Goal: Transaction & Acquisition: Purchase product/service

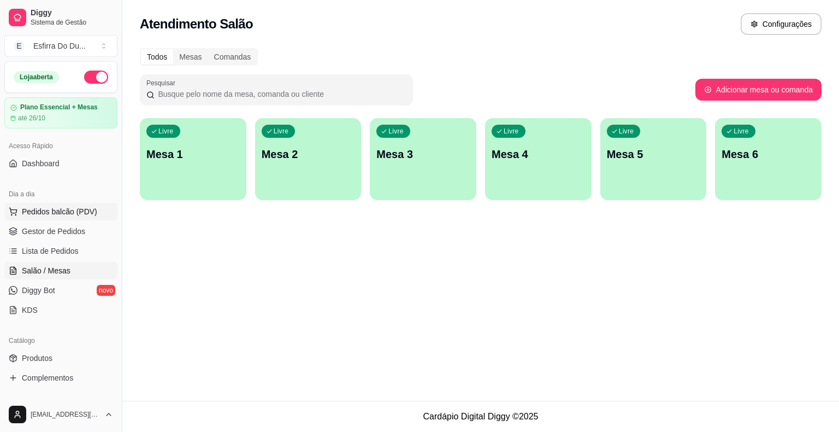
click at [84, 211] on span "Pedidos balcão (PDV)" at bounding box center [59, 211] width 75 height 11
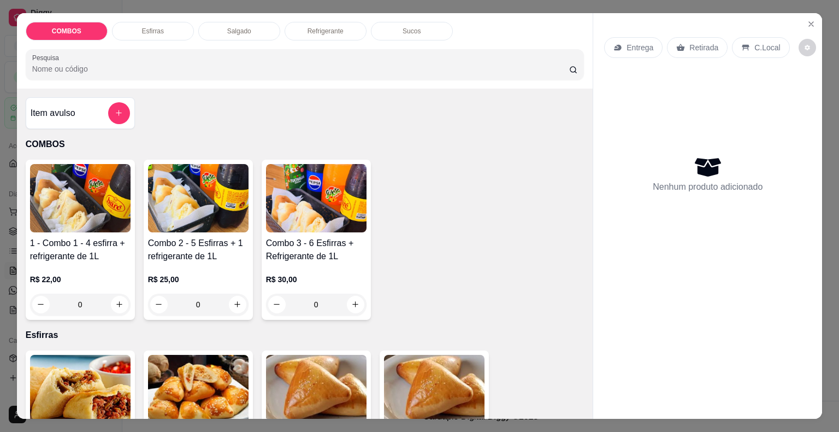
click at [330, 197] on img at bounding box center [316, 198] width 101 height 68
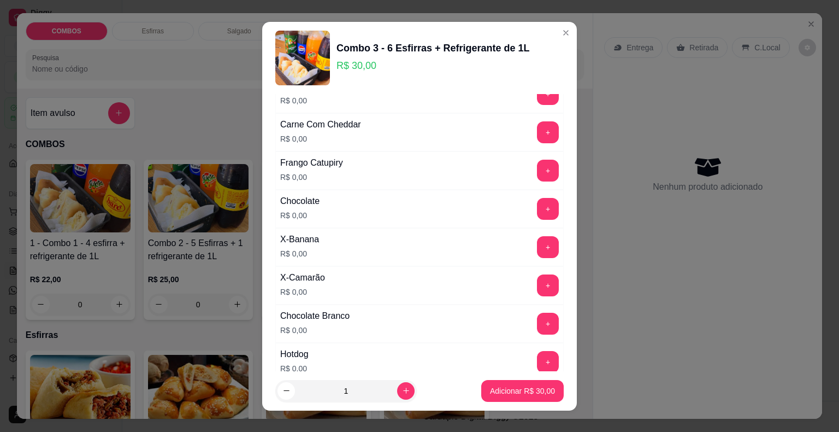
scroll to position [219, 0]
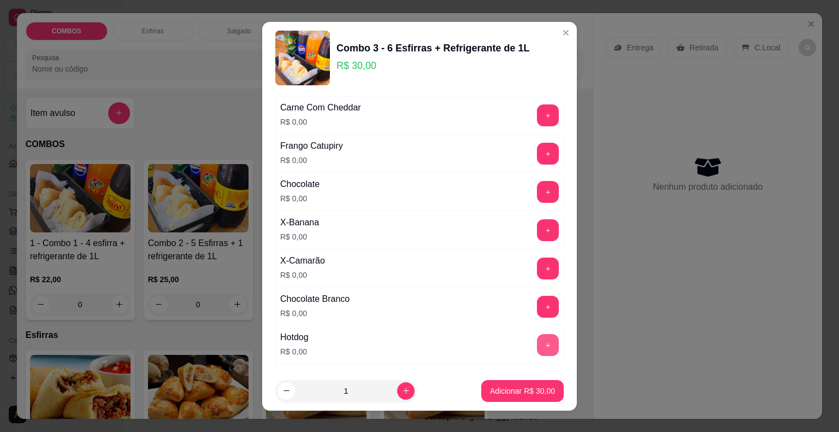
click at [537, 340] on button "+" at bounding box center [548, 345] width 22 height 22
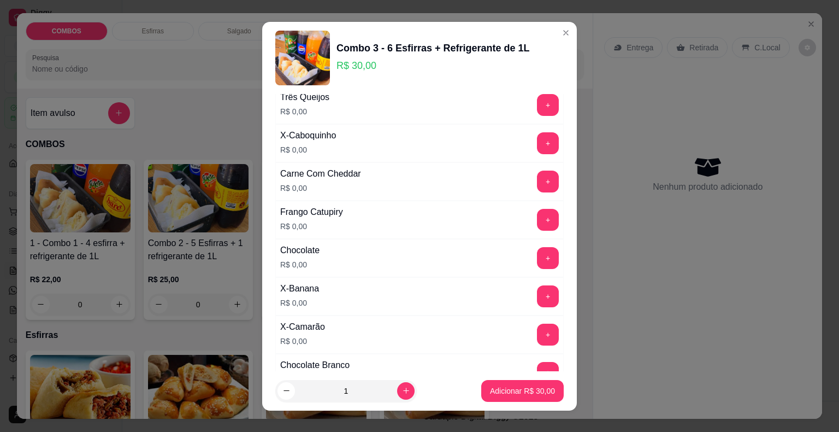
scroll to position [109, 0]
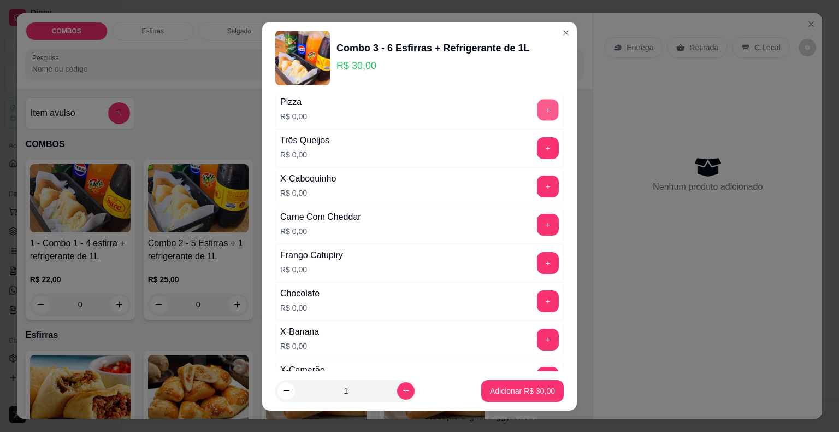
click at [538, 109] on button "+" at bounding box center [548, 109] width 21 height 21
click at [538, 261] on button "+" at bounding box center [548, 262] width 21 height 21
click at [538, 181] on button "+" at bounding box center [548, 185] width 21 height 21
click at [537, 303] on button "+" at bounding box center [548, 301] width 22 height 22
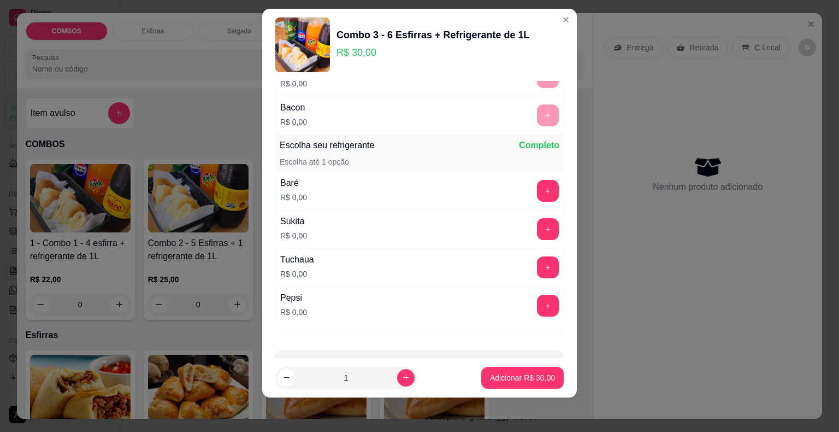
scroll to position [544, 0]
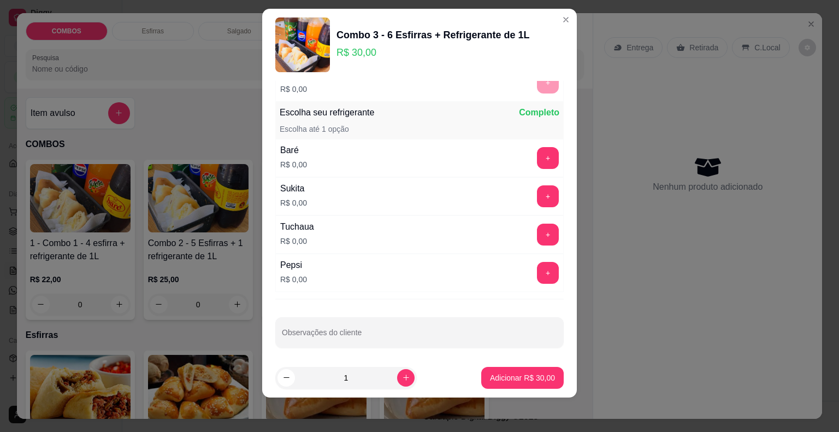
click at [520, 142] on div "Baré R$ 0,00 +" at bounding box center [419, 158] width 289 height 38
click at [538, 152] on button "+" at bounding box center [548, 157] width 21 height 21
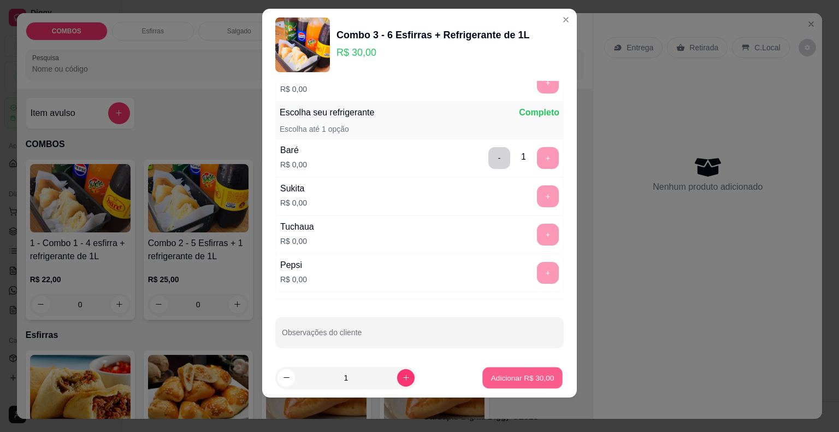
click at [523, 373] on p "Adicionar R$ 30,00" at bounding box center [522, 377] width 63 height 10
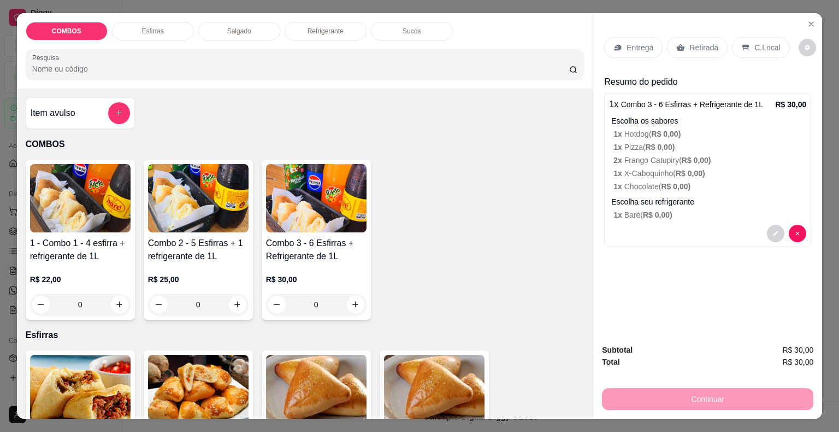
click at [662, 398] on div "Continuar" at bounding box center [707, 397] width 211 height 25
click at [703, 32] on div "Entrega Retirada C.Local" at bounding box center [707, 47] width 207 height 38
click at [693, 42] on p "Retirada" at bounding box center [704, 47] width 29 height 11
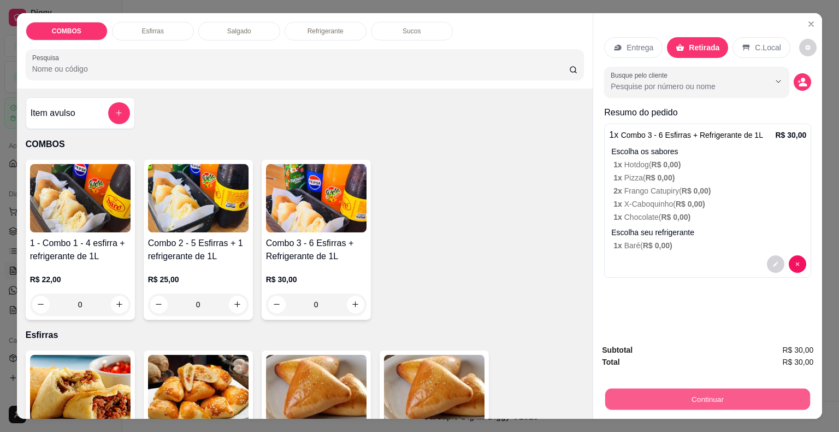
click at [710, 395] on button "Continuar" at bounding box center [707, 399] width 205 height 21
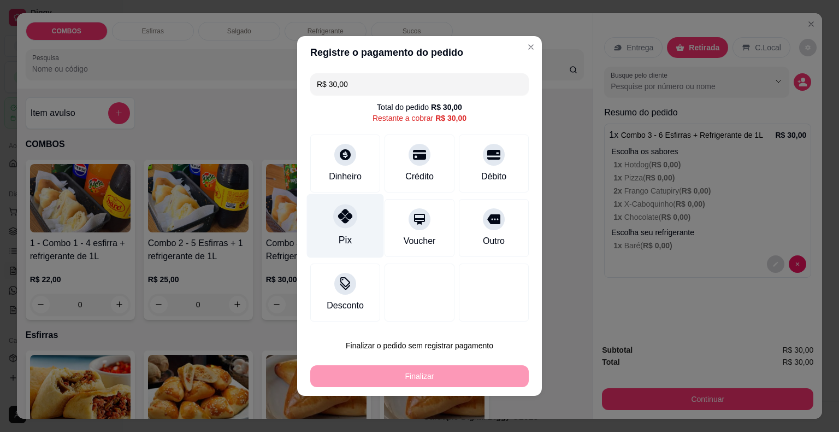
click at [330, 223] on div "Pix" at bounding box center [345, 226] width 77 height 64
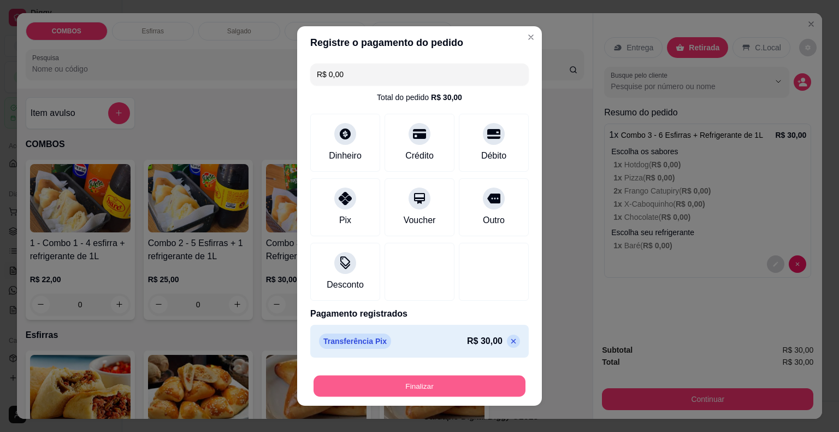
click at [418, 390] on button "Finalizar" at bounding box center [420, 385] width 212 height 21
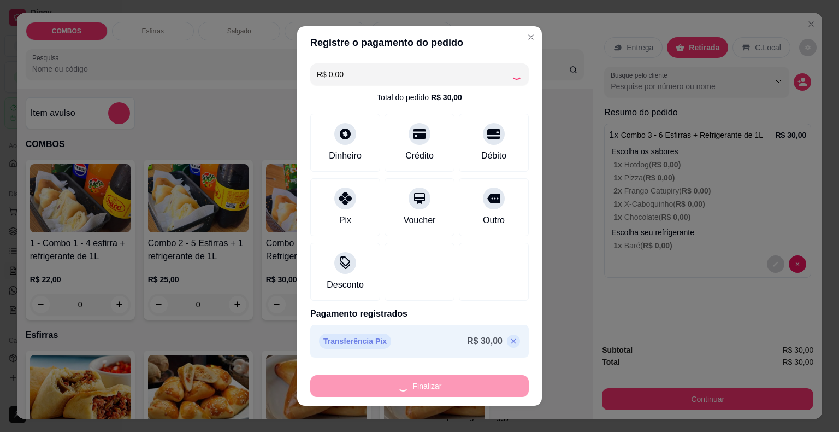
type input "-R$ 30,00"
